Goal: Task Accomplishment & Management: Use online tool/utility

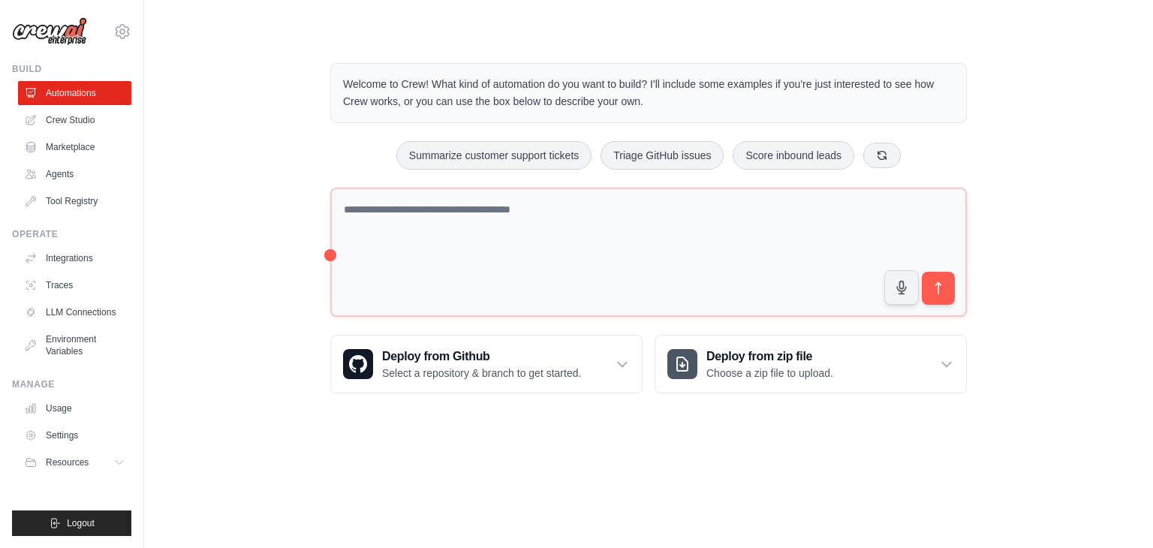
click at [45, 34] on img at bounding box center [49, 31] width 75 height 29
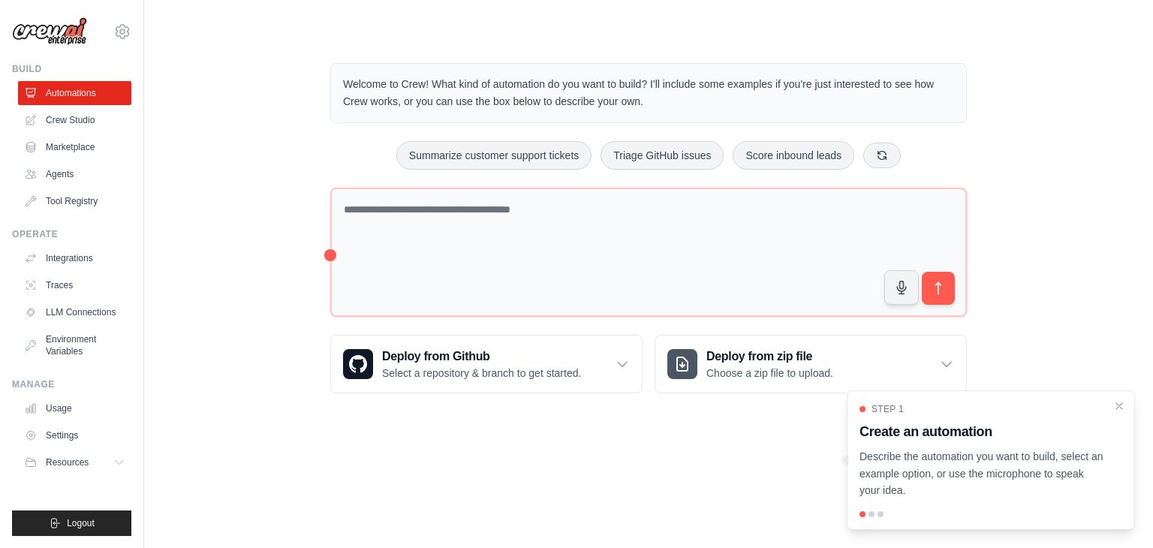
click at [45, 34] on img at bounding box center [49, 31] width 75 height 29
click at [62, 171] on link "Agents" at bounding box center [76, 174] width 113 height 24
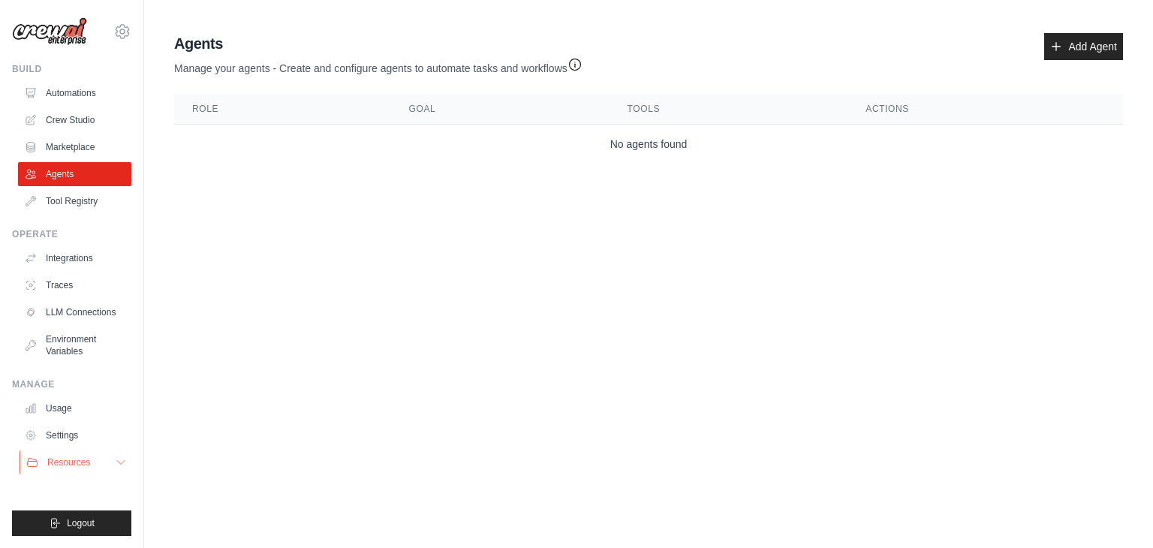
click at [78, 459] on span "Resources" at bounding box center [68, 462] width 43 height 12
click at [68, 35] on img at bounding box center [49, 31] width 75 height 29
click at [117, 35] on icon at bounding box center [122, 32] width 18 height 18
click at [106, 69] on div "[EMAIL_ADDRESS][DOMAIN_NAME]" at bounding box center [122, 64] width 108 height 15
click at [33, 21] on img at bounding box center [49, 31] width 75 height 29
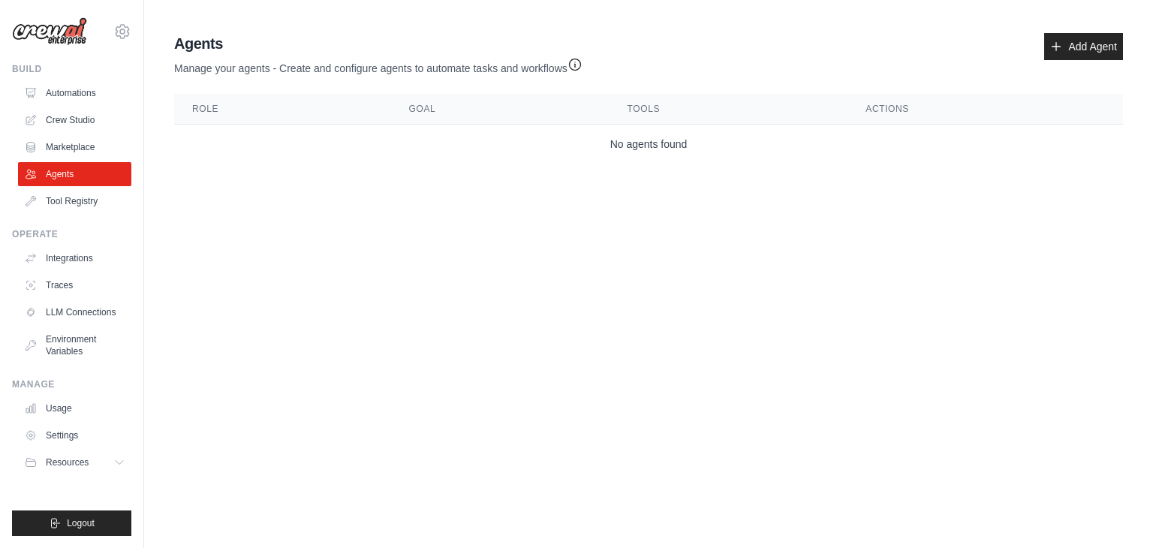
click at [33, 21] on img at bounding box center [49, 31] width 75 height 29
click at [1096, 50] on link "Add Agent" at bounding box center [1083, 46] width 79 height 27
